Goal: Task Accomplishment & Management: Manage account settings

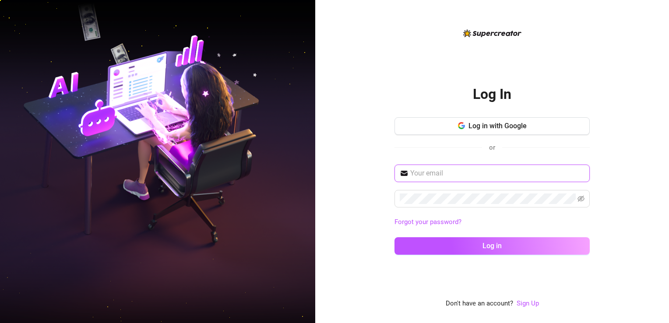
click at [440, 175] on input "text" at bounding box center [497, 173] width 174 height 11
type input "suedoming22@gmail.com"
click at [584, 197] on span at bounding box center [491, 199] width 195 height 18
click at [578, 199] on icon "eye-invisible" at bounding box center [581, 199] width 7 height 6
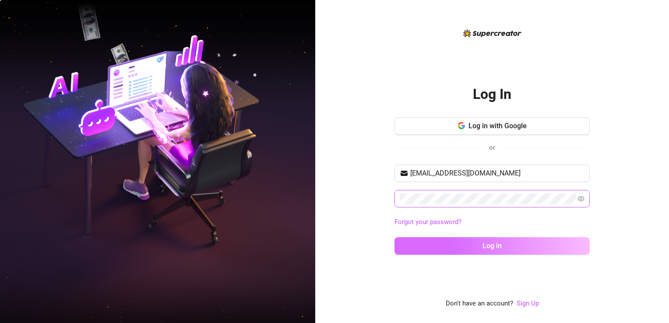
click at [501, 244] on span "Log in" at bounding box center [491, 246] width 19 height 8
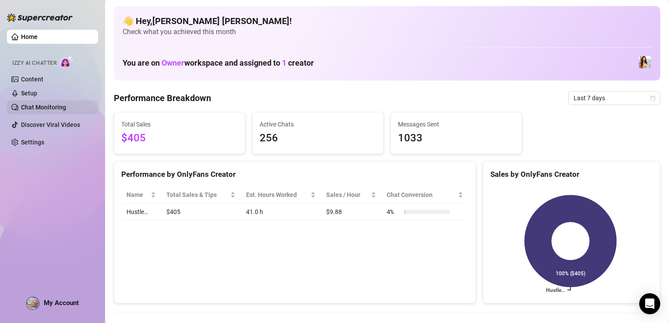
click at [33, 104] on link "Chat Monitoring" at bounding box center [43, 107] width 45 height 7
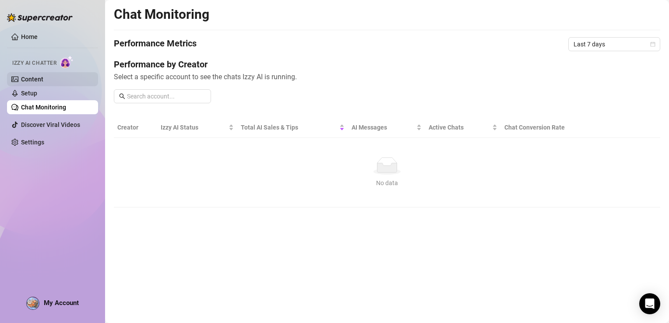
click at [40, 81] on link "Content" at bounding box center [32, 79] width 22 height 7
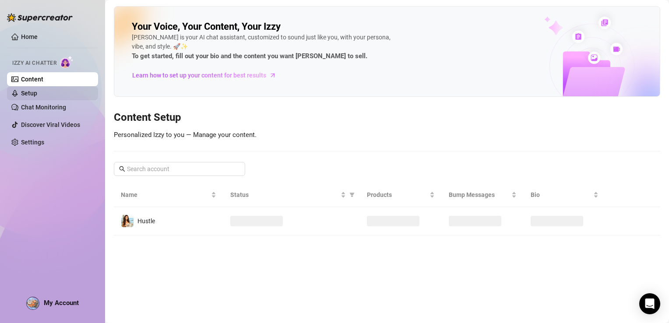
click at [37, 92] on link "Setup" at bounding box center [29, 93] width 16 height 7
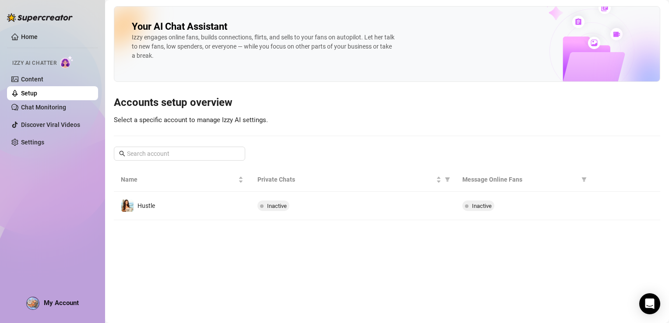
click at [41, 61] on span "Izzy AI Chatter" at bounding box center [34, 63] width 44 height 8
click at [35, 38] on link "Home" at bounding box center [29, 36] width 17 height 7
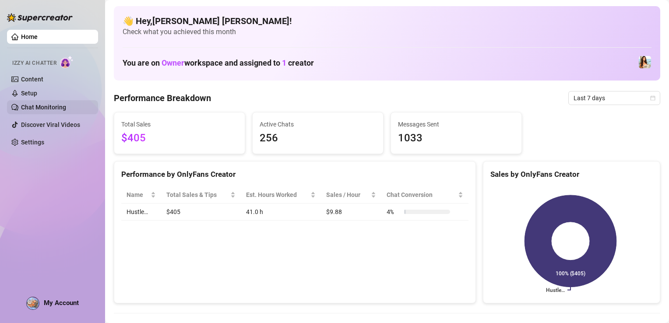
click at [37, 104] on link "Chat Monitoring" at bounding box center [43, 107] width 45 height 7
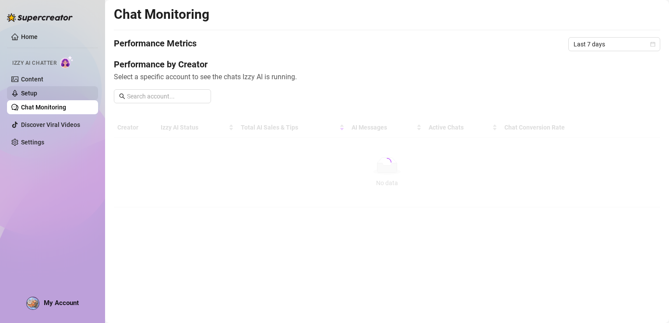
click at [35, 95] on link "Setup" at bounding box center [29, 93] width 16 height 7
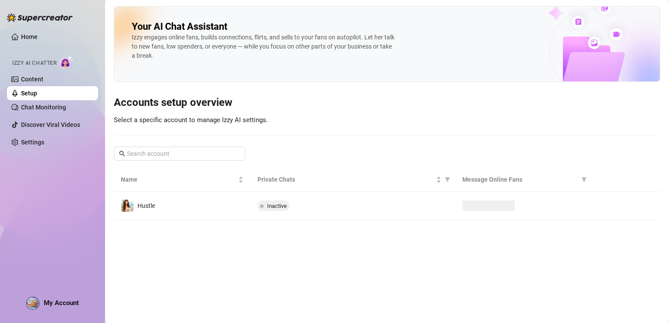
click at [36, 90] on link "Setup" at bounding box center [29, 93] width 16 height 7
click at [37, 83] on link "Content" at bounding box center [32, 79] width 22 height 7
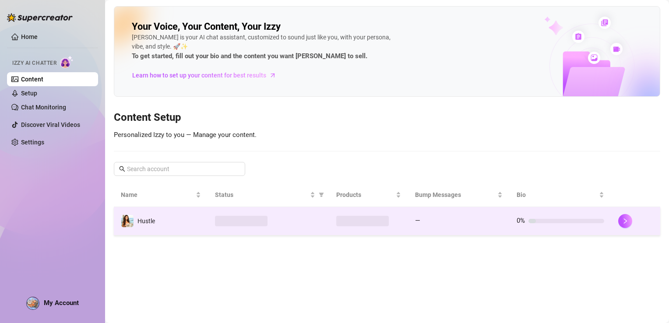
click at [168, 223] on td "Hustle" at bounding box center [161, 221] width 94 height 28
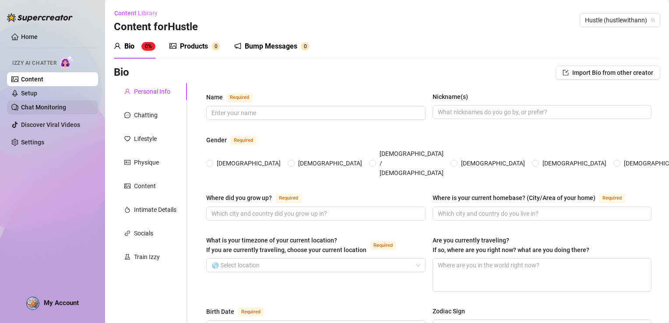
click at [66, 105] on link "Chat Monitoring" at bounding box center [43, 107] width 45 height 7
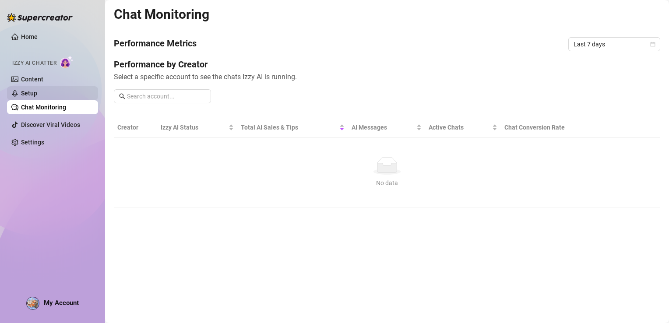
click at [37, 90] on link "Setup" at bounding box center [29, 93] width 16 height 7
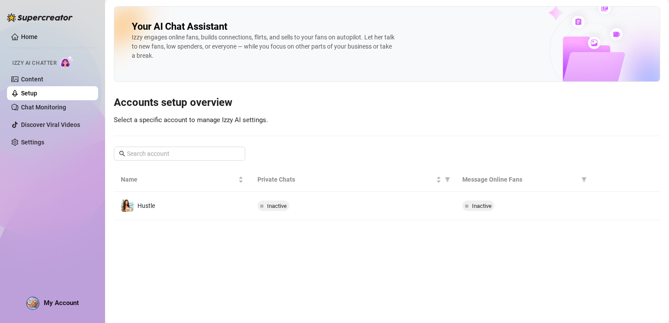
click at [56, 60] on span "Izzy AI Chatter" at bounding box center [34, 63] width 44 height 8
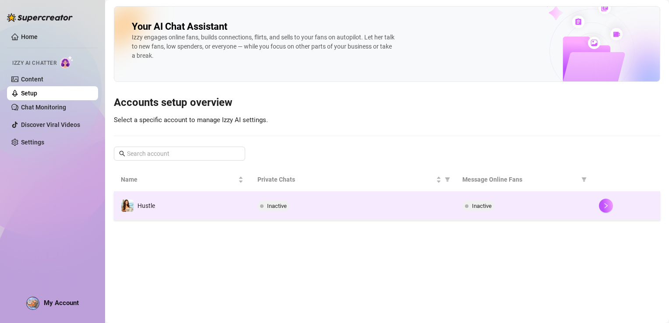
click at [186, 213] on td "Hustle" at bounding box center [182, 206] width 137 height 28
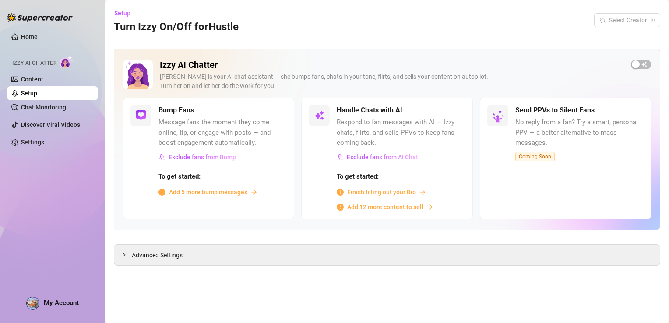
click at [186, 213] on div "Bump Fans Message fans the moment they come online, tip, or engage with posts —…" at bounding box center [208, 158] width 171 height 121
drag, startPoint x: 186, startPoint y: 213, endPoint x: 249, endPoint y: 281, distance: 92.3
click at [249, 281] on main "Setup Turn Izzy On/Off for Hustle Hustle (hustlewithann) Izzy AI Chatter Izzy i…" at bounding box center [387, 161] width 564 height 323
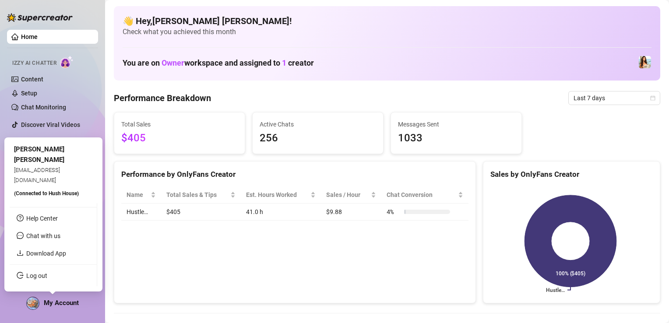
click at [65, 303] on span "My Account" at bounding box center [61, 303] width 35 height 8
click at [60, 181] on span "hushhouseagency@gmail.com" at bounding box center [37, 175] width 46 height 16
click at [44, 139] on link "Settings" at bounding box center [32, 142] width 23 height 7
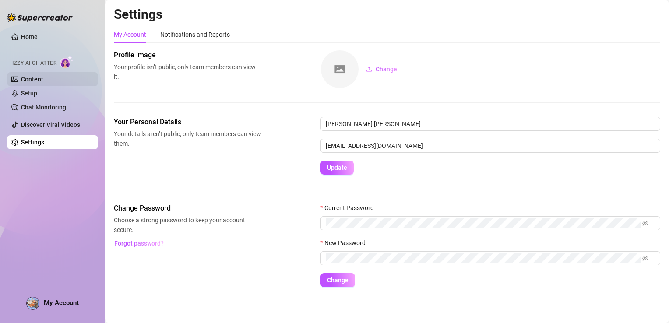
click at [21, 76] on link "Content" at bounding box center [32, 79] width 22 height 7
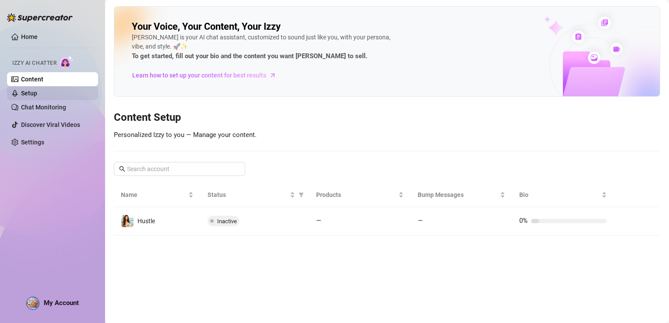
click at [37, 97] on link "Setup" at bounding box center [29, 93] width 16 height 7
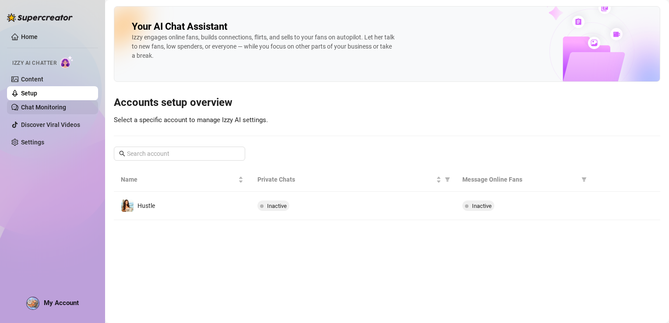
click at [41, 111] on link "Chat Monitoring" at bounding box center [43, 107] width 45 height 7
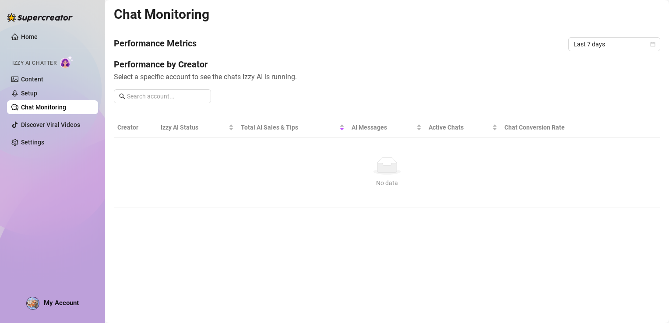
click at [42, 105] on link "Chat Monitoring" at bounding box center [43, 107] width 45 height 7
click at [37, 97] on link "Setup" at bounding box center [29, 93] width 16 height 7
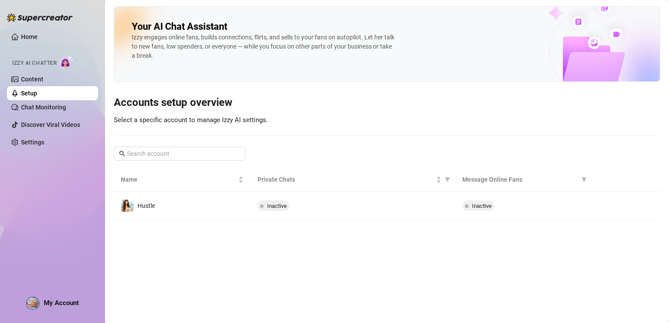
click at [55, 192] on div "Home Izzy AI Chatter Content Setup Chat Monitoring Discover Viral Videos Settin…" at bounding box center [52, 157] width 91 height 315
click at [21, 68] on div "Izzy AI Chatter" at bounding box center [51, 62] width 79 height 13
click at [21, 76] on link "Content" at bounding box center [32, 79] width 22 height 7
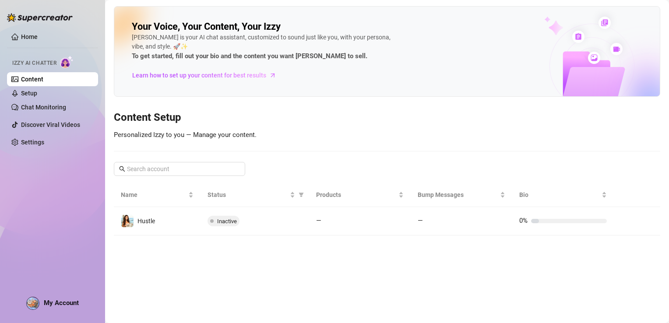
click at [51, 223] on div "Home Izzy AI Chatter Content Setup Chat Monitoring Discover Viral Videos Settin…" at bounding box center [52, 157] width 91 height 315
click at [66, 109] on link "Chat Monitoring" at bounding box center [43, 107] width 45 height 7
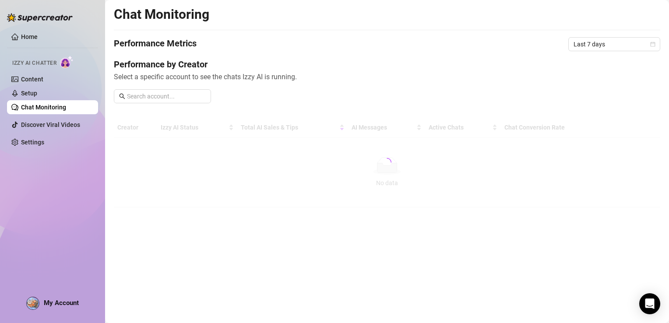
click at [66, 104] on link "Chat Monitoring" at bounding box center [43, 107] width 45 height 7
click at [37, 97] on link "Setup" at bounding box center [29, 93] width 16 height 7
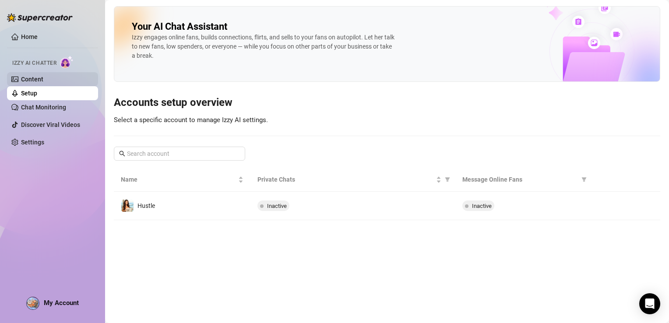
click at [35, 76] on link "Content" at bounding box center [32, 79] width 22 height 7
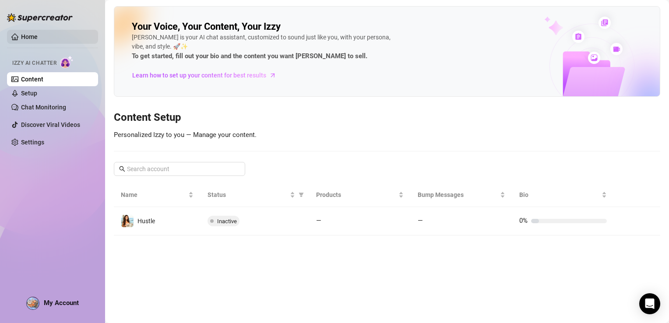
click at [37, 33] on link "Home" at bounding box center [29, 36] width 17 height 7
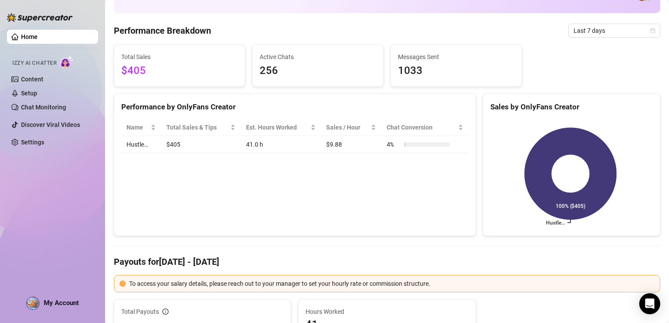
scroll to position [88, 0]
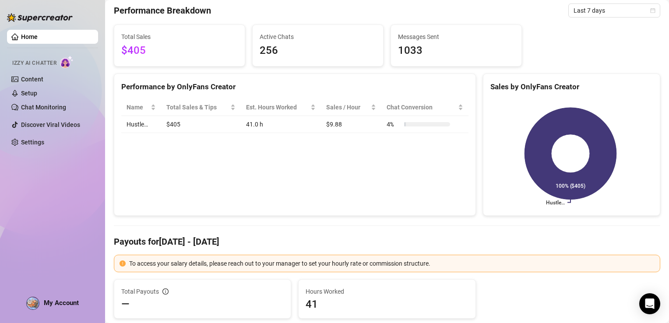
click at [292, 132] on td "41.0 h" at bounding box center [281, 124] width 80 height 17
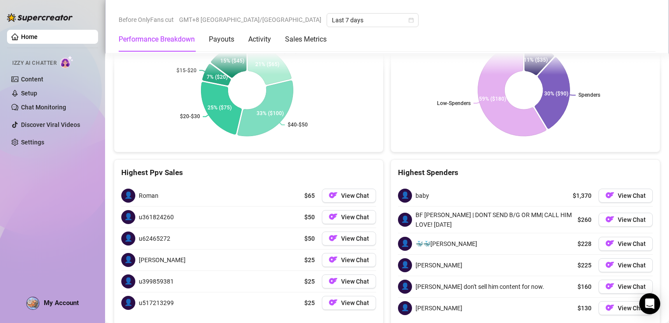
scroll to position [1469, 0]
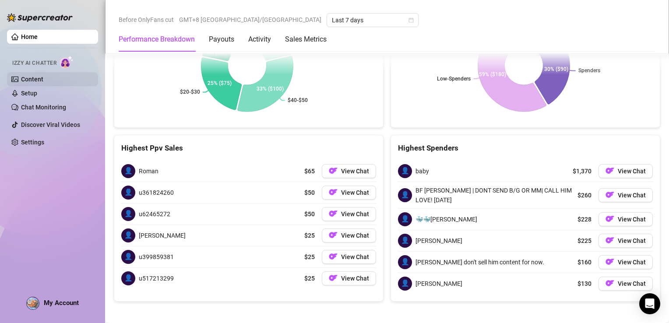
click at [43, 83] on link "Content" at bounding box center [32, 79] width 22 height 7
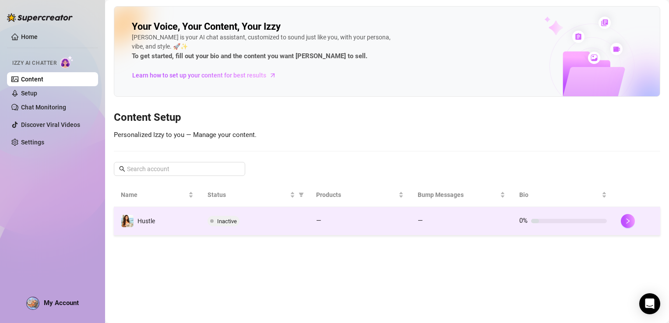
click at [151, 227] on td "Hustle" at bounding box center [157, 221] width 87 height 28
click at [151, 227] on main "Your Voice, Your Content, Your Izzy Izzy is your AI chat assistant, customized …" at bounding box center [387, 161] width 564 height 323
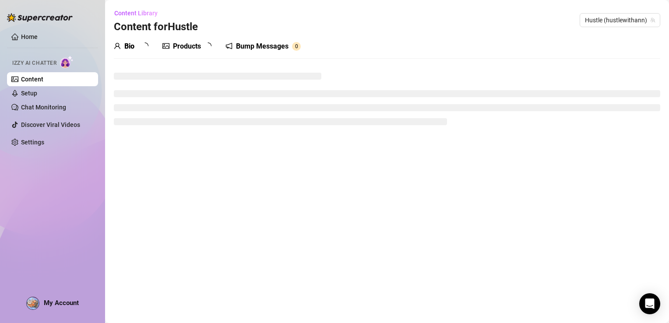
click at [151, 227] on main "Content Library Content for Hustle Hustle (hustlewithann) Bio Products Bump Mes…" at bounding box center [387, 161] width 564 height 323
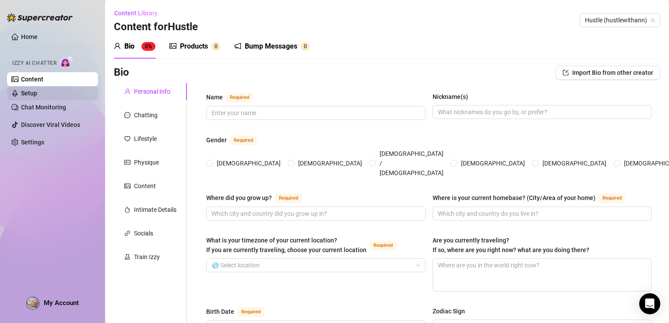
click at [31, 96] on link "Setup" at bounding box center [29, 93] width 16 height 7
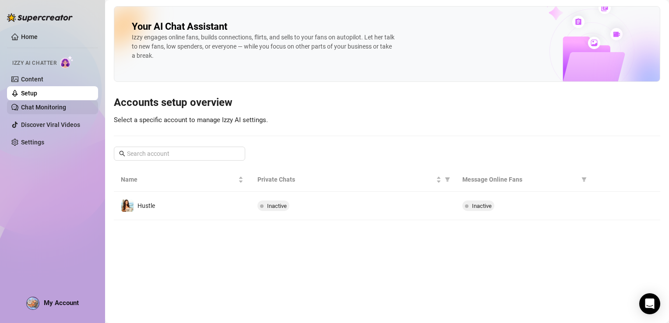
click at [36, 109] on link "Chat Monitoring" at bounding box center [43, 107] width 45 height 7
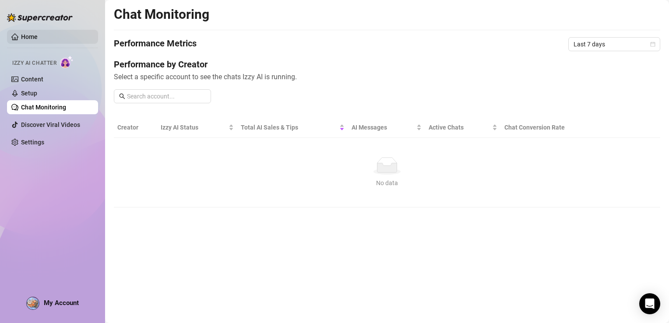
click at [26, 40] on link "Home" at bounding box center [29, 36] width 17 height 7
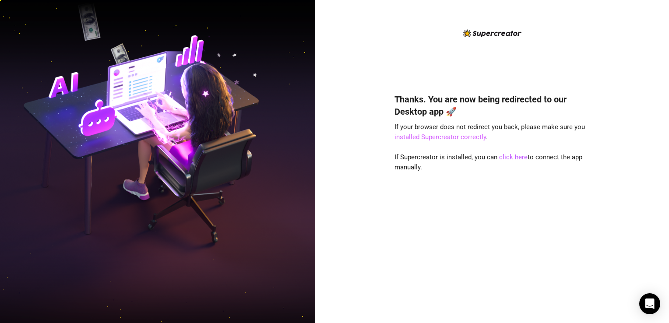
click at [445, 137] on link "installed Supercreator correctly" at bounding box center [439, 137] width 91 height 8
click at [511, 157] on link "click here" at bounding box center [513, 157] width 28 height 8
click at [512, 159] on link "click here" at bounding box center [513, 157] width 28 height 8
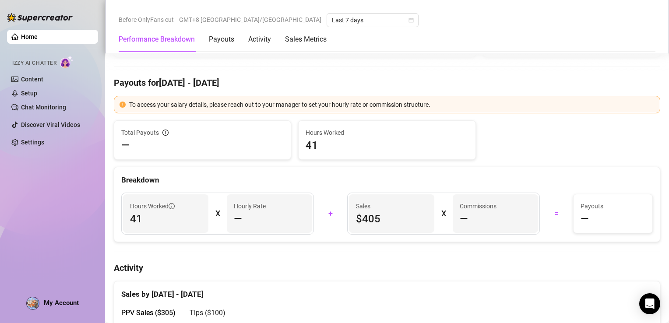
scroll to position [263, 0]
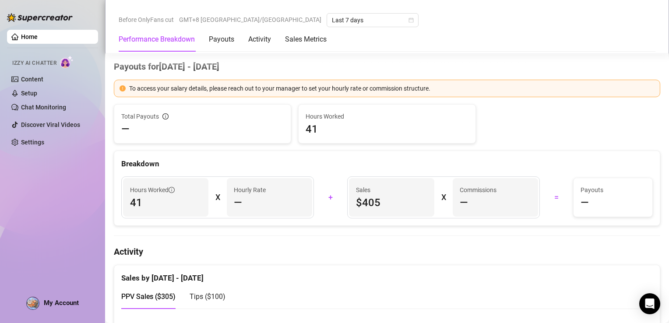
click at [56, 305] on span "My Account" at bounding box center [61, 303] width 35 height 8
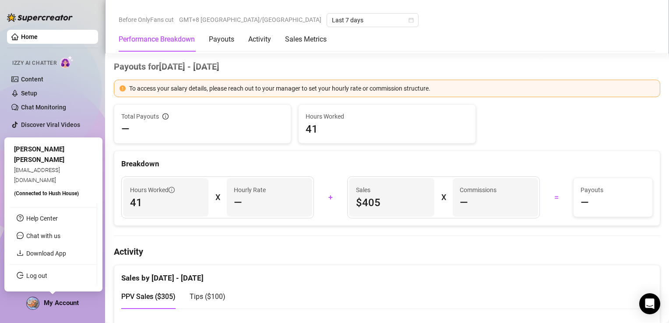
click at [46, 193] on span "(Connected to [GEOGRAPHIC_DATA] )" at bounding box center [46, 193] width 65 height 6
click at [46, 195] on span "(Connected to [GEOGRAPHIC_DATA] )" at bounding box center [46, 193] width 65 height 6
click at [68, 194] on span "(Connected to [GEOGRAPHIC_DATA] )" at bounding box center [46, 193] width 65 height 6
click at [60, 183] on span "[EMAIL_ADDRESS][DOMAIN_NAME]" at bounding box center [37, 175] width 46 height 16
click at [56, 193] on span "(Connected to [GEOGRAPHIC_DATA] )" at bounding box center [46, 193] width 65 height 6
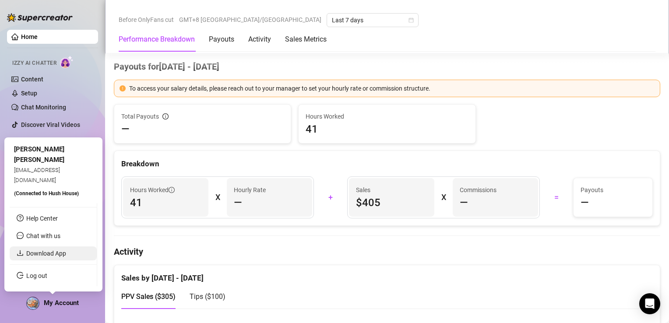
click at [62, 250] on link "Download App" at bounding box center [46, 253] width 40 height 7
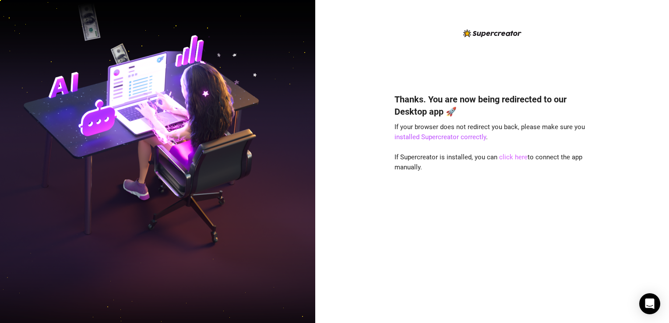
click at [508, 159] on link "click here" at bounding box center [513, 157] width 28 height 8
drag, startPoint x: 508, startPoint y: 159, endPoint x: 501, endPoint y: 172, distance: 15.1
click at [501, 172] on div "Thanks. You are now being redirected to our Desktop app 🚀 If your browser does …" at bounding box center [491, 195] width 195 height 228
click at [512, 161] on link "click here" at bounding box center [513, 157] width 28 height 8
